Goal: Information Seeking & Learning: Learn about a topic

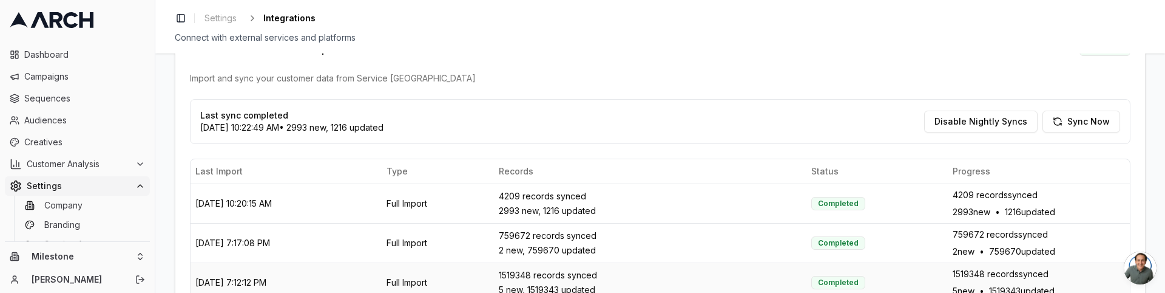
scroll to position [364, 0]
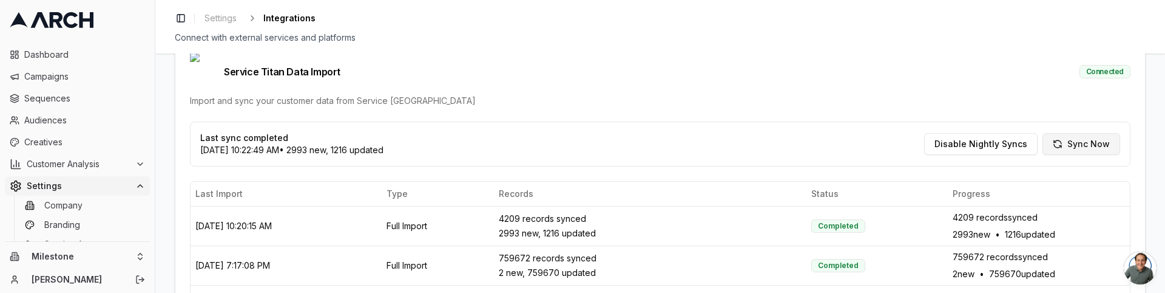
click at [1067, 133] on button "Sync Now" at bounding box center [1082, 144] width 78 height 22
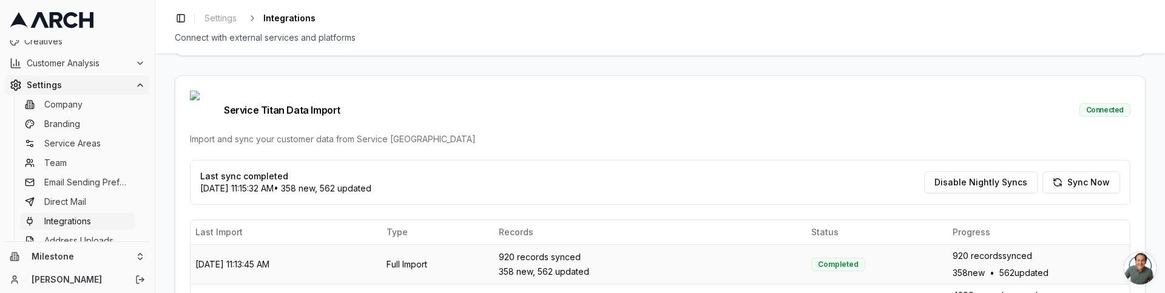
scroll to position [76, 0]
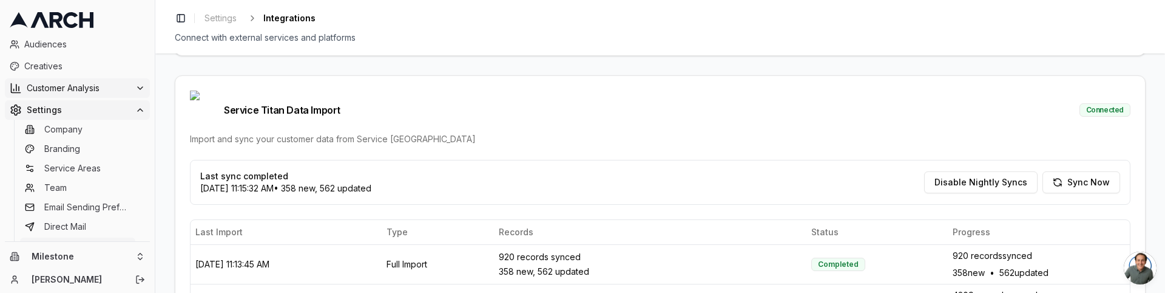
click at [135, 83] on icon at bounding box center [140, 88] width 10 height 10
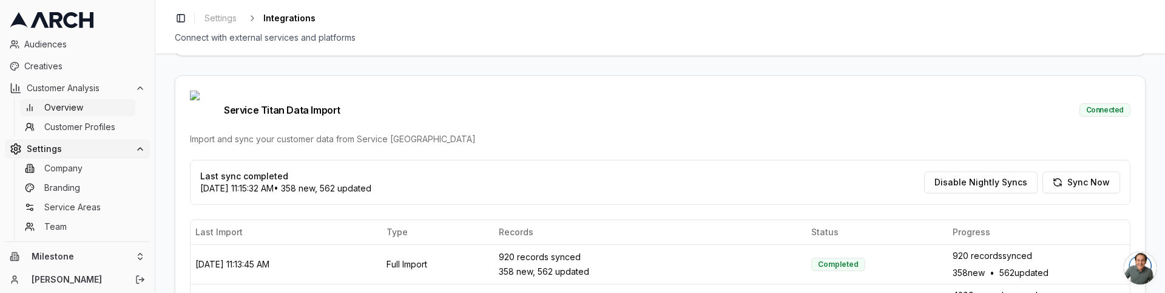
click at [124, 107] on link "Overview" at bounding box center [77, 107] width 115 height 17
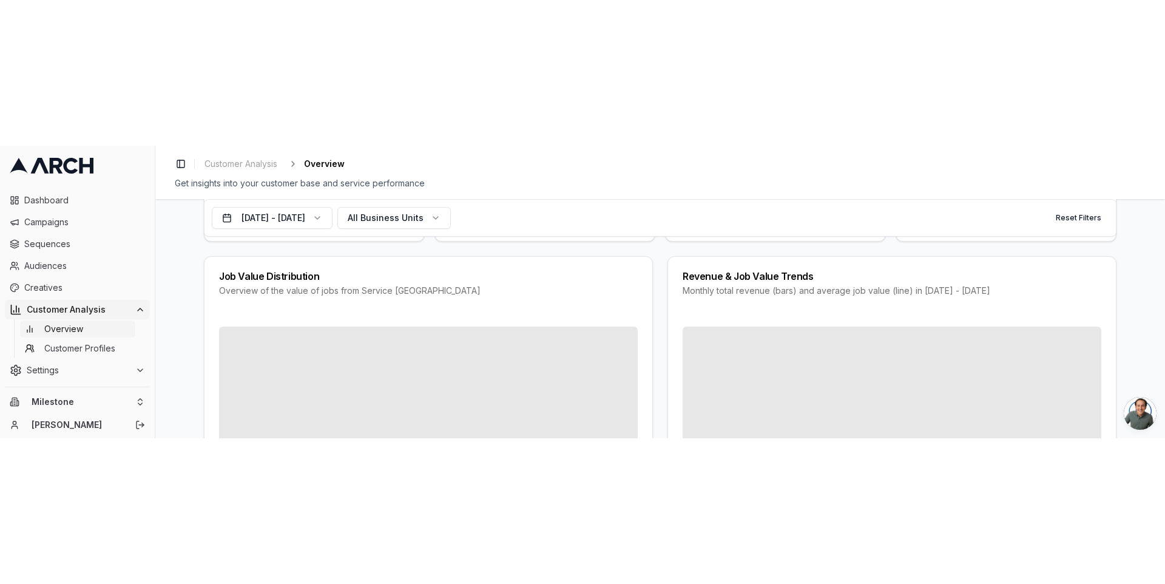
scroll to position [169, 0]
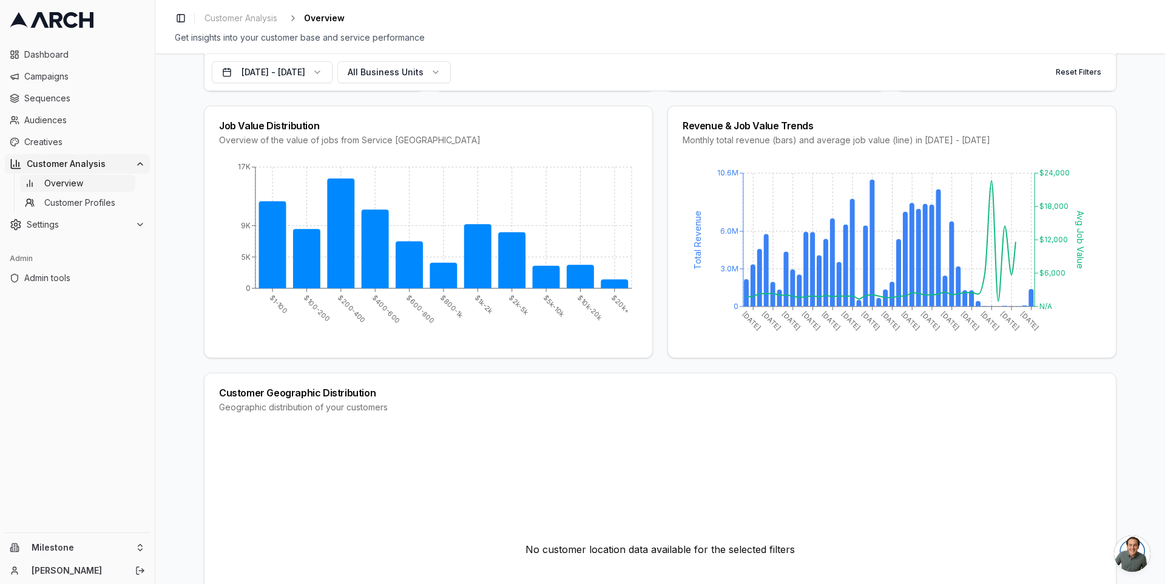
click at [661, 185] on div "Job Value Distribution Overview of the value of jobs from Service Titan $1-100 …" at bounding box center [660, 232] width 913 height 253
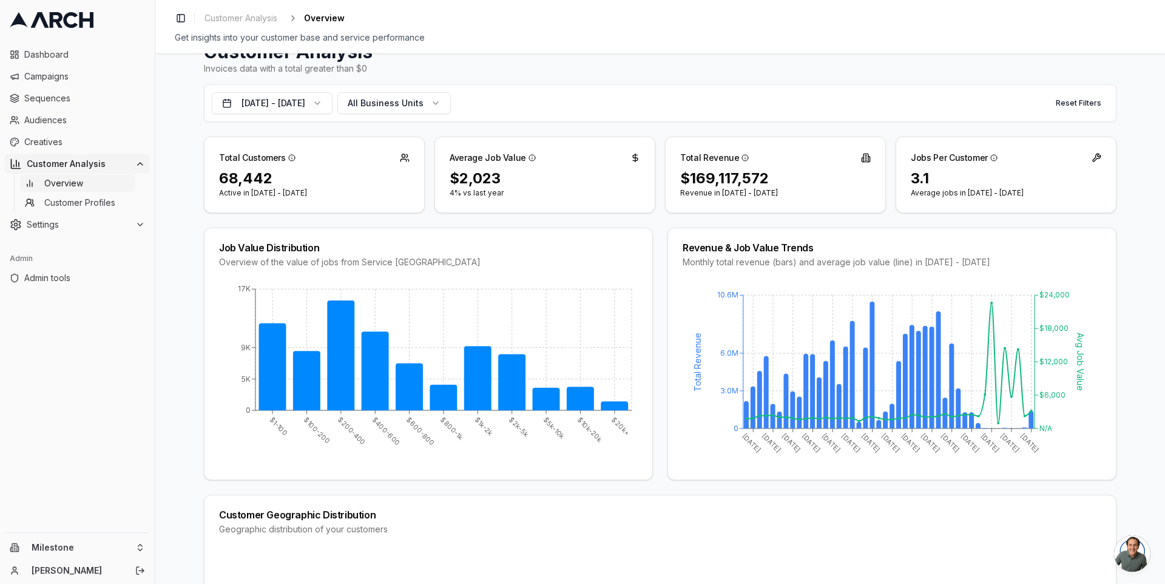
scroll to position [0, 0]
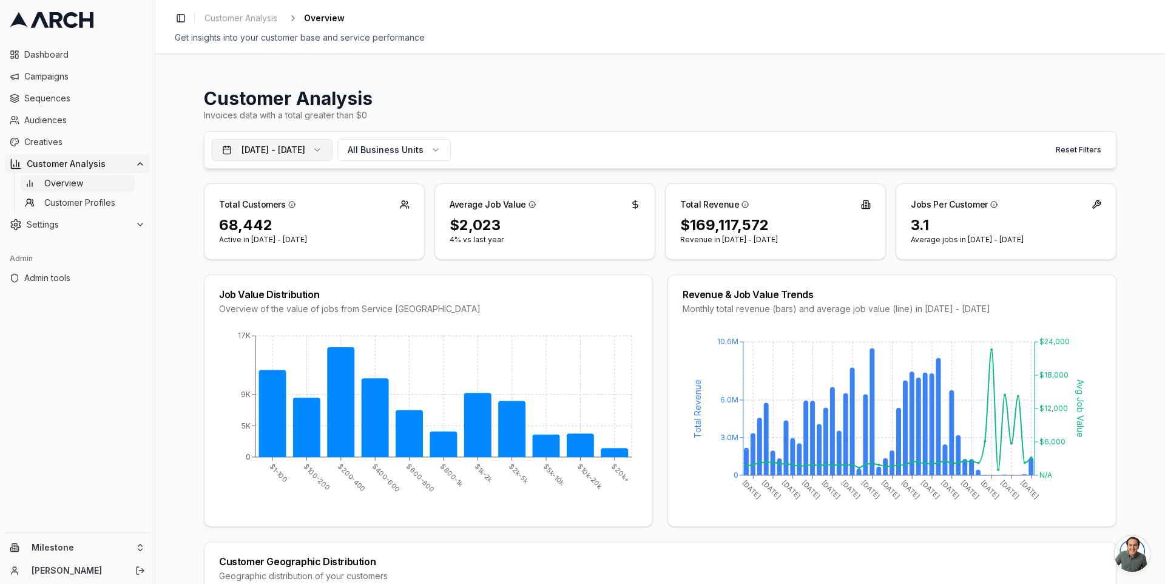
click at [333, 144] on button "Jan 1, 2022 - Oct 10, 2025" at bounding box center [272, 150] width 121 height 22
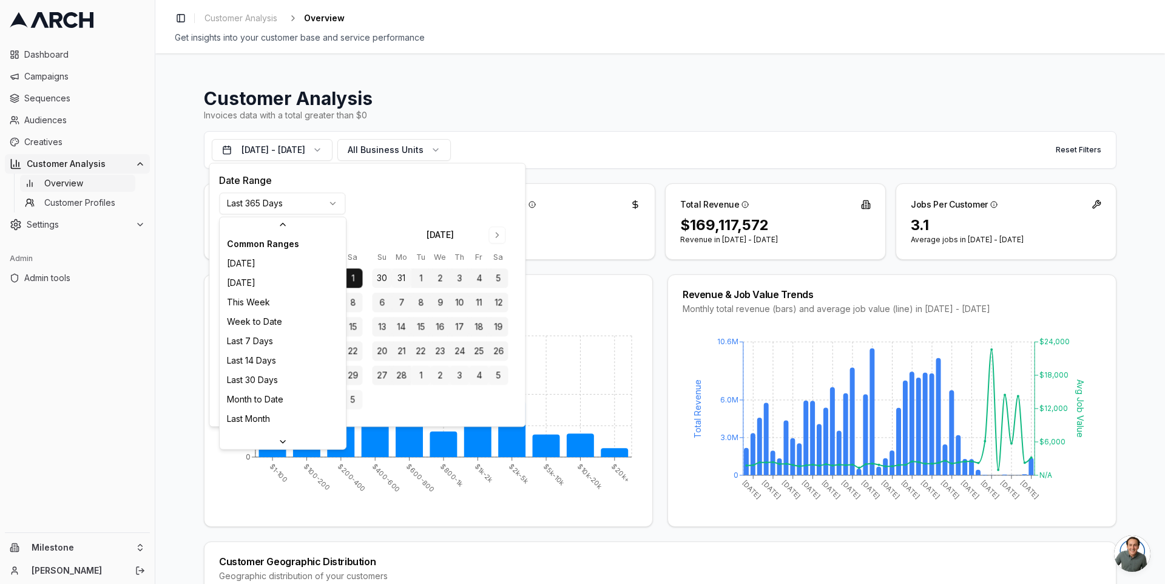
click at [325, 208] on html "Dashboard Campaigns Sequences Audiences Creatives Customer Analysis Overview Cu…" at bounding box center [582, 292] width 1165 height 584
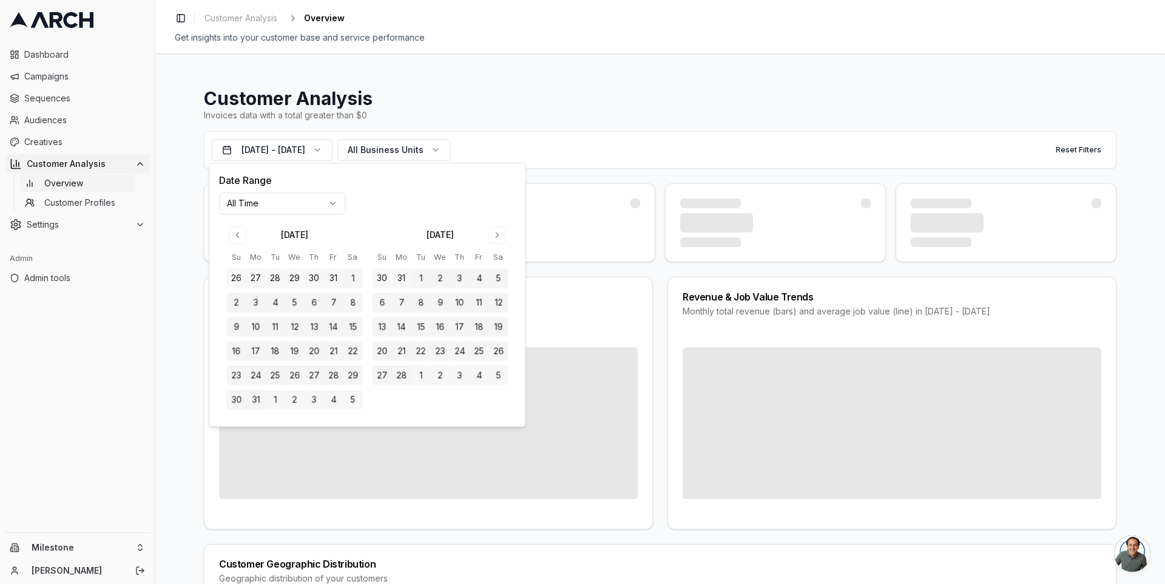
click at [169, 292] on div "Customer Analysis Invoices data with a total greater than $0 Oct 10, 2015 - Oct…" at bounding box center [660, 318] width 1010 height 530
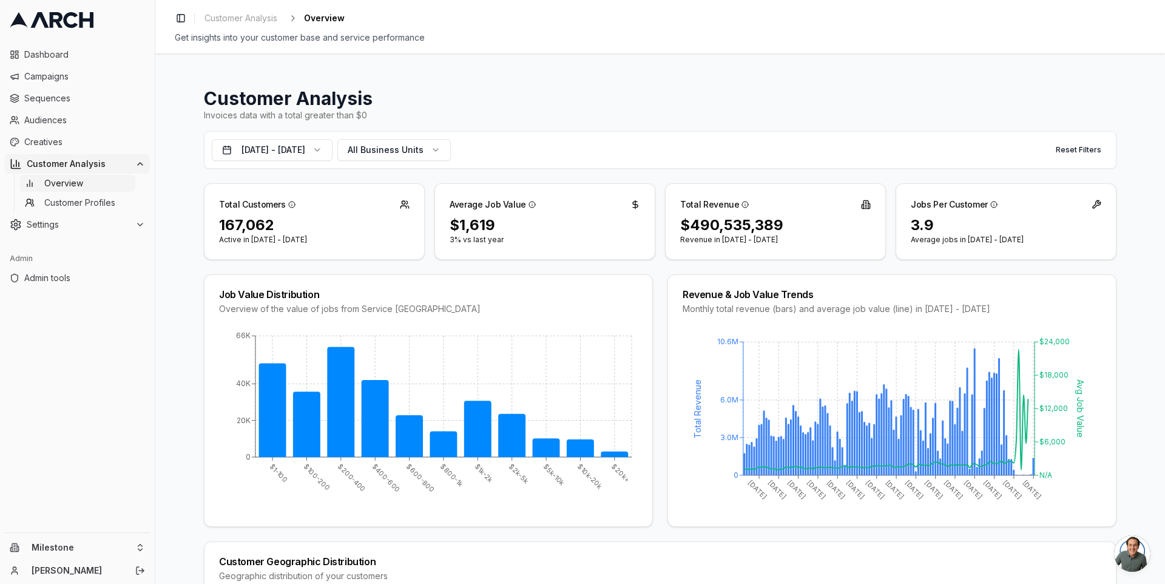
click at [177, 192] on div "Customer Analysis Invoices data with a total greater than $0 Oct 10, 2015 - Oct…" at bounding box center [660, 318] width 1010 height 530
click at [656, 292] on div "Job Value Distribution Overview of the value of jobs from Service Titan $1-100 …" at bounding box center [660, 400] width 913 height 253
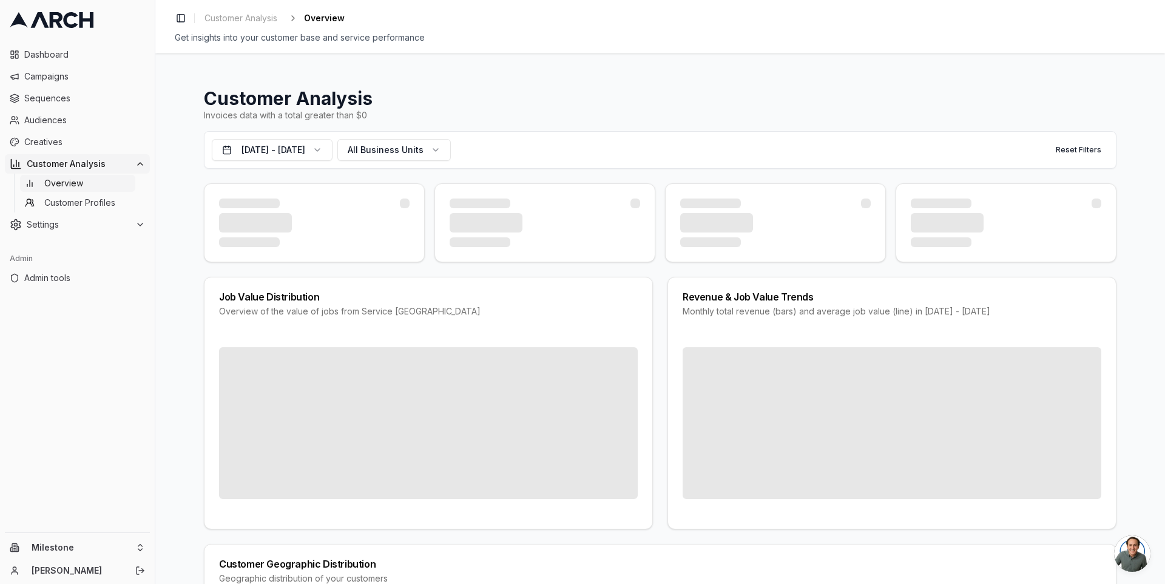
click at [747, 292] on div "Revenue & Job Value Trends Monthly total revenue (bars) and average job value (…" at bounding box center [892, 304] width 448 height 55
click at [741, 292] on div "Revenue & Job Value Trends" at bounding box center [892, 297] width 419 height 10
click at [741, 292] on div "Revenue & Job Value Trends Monthly total revenue (bars) and average job value (…" at bounding box center [892, 304] width 448 height 55
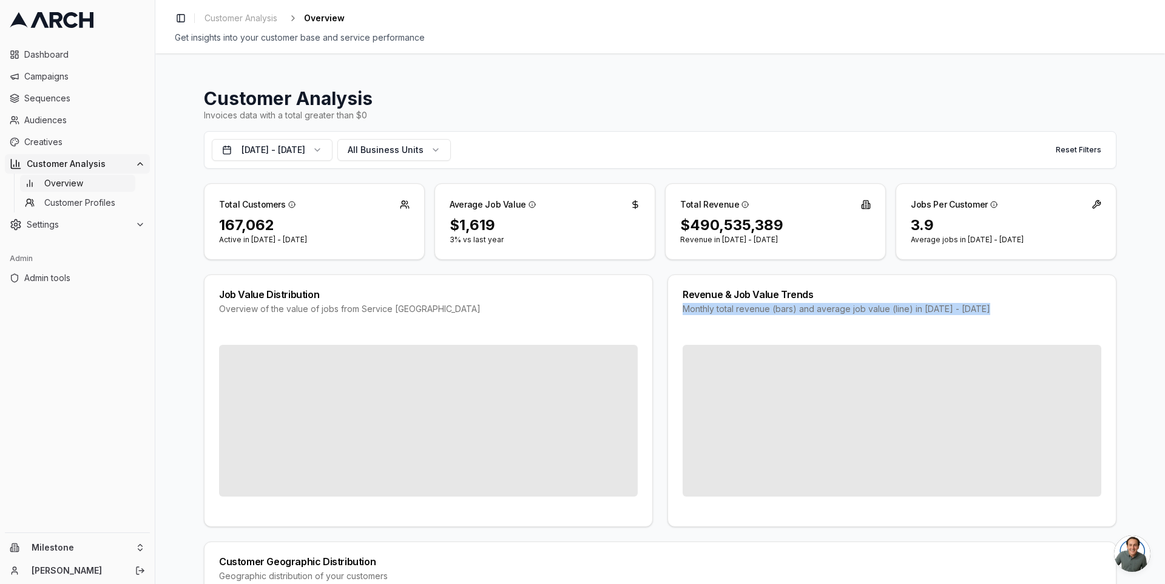
click at [741, 292] on div "Revenue & Job Value Trends Monthly total revenue (bars) and average job value (…" at bounding box center [892, 302] width 448 height 55
click at [737, 292] on div "Revenue & Job Value Trends" at bounding box center [892, 295] width 419 height 10
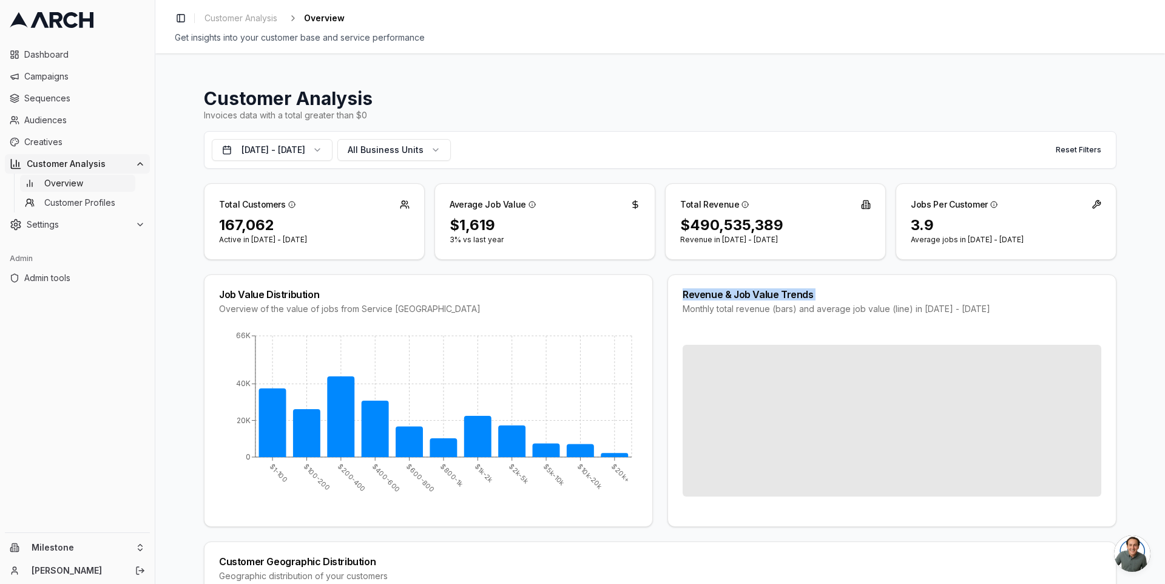
click at [737, 292] on div "Revenue & Job Value Trends" at bounding box center [892, 295] width 419 height 10
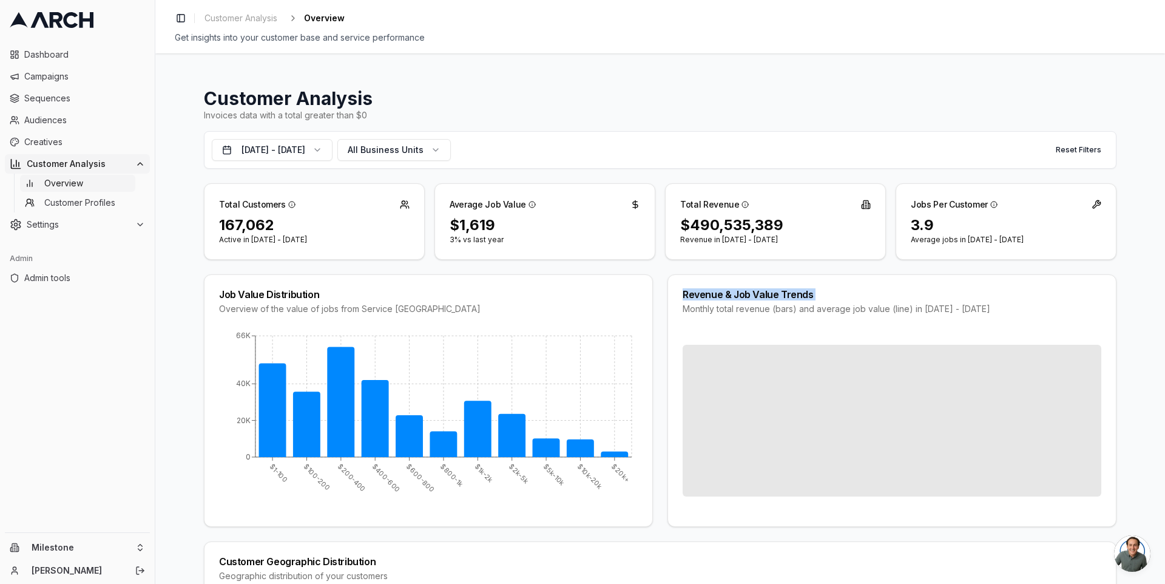
copy div "Revenue & Job Value Trends"
